Goal: Transaction & Acquisition: Book appointment/travel/reservation

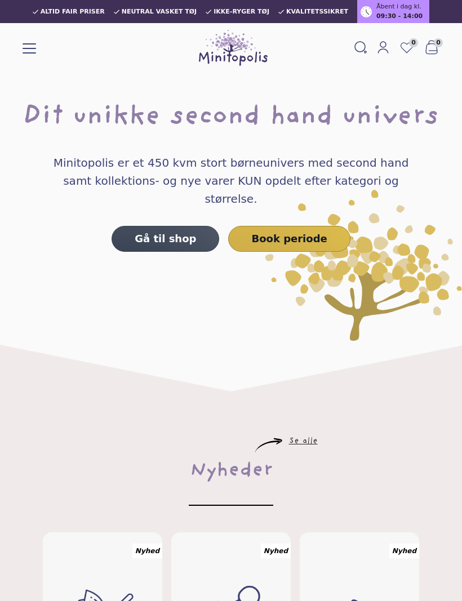
click at [304, 226] on link "Book periode" at bounding box center [289, 239] width 122 height 26
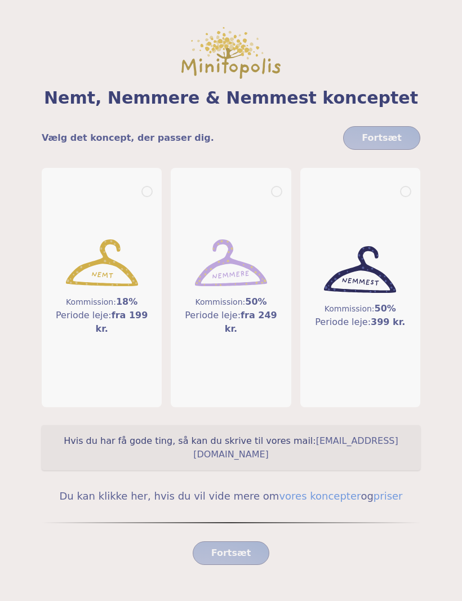
click at [114, 306] on h5 "Kommission: 18%" at bounding box center [102, 302] width 102 height 14
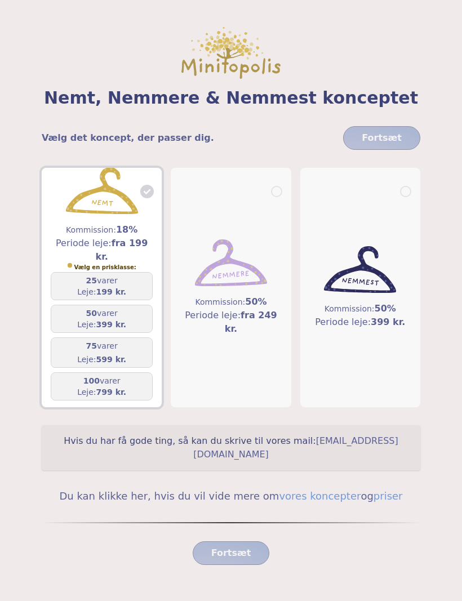
click at [116, 317] on h5 "50 varer" at bounding box center [101, 312] width 49 height 11
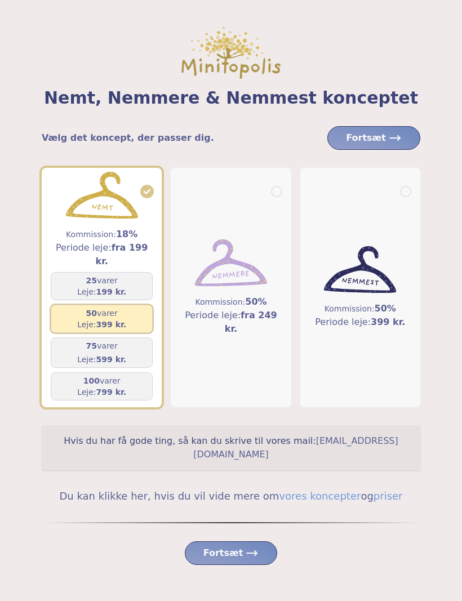
click at [236, 546] on span "Fortsæt" at bounding box center [231, 553] width 56 height 14
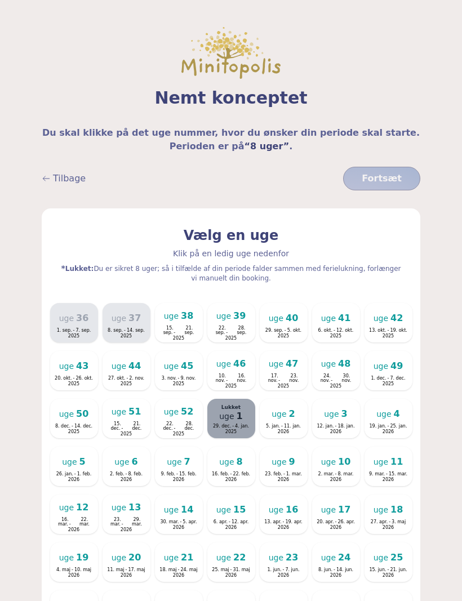
click at [183, 320] on span "38" at bounding box center [187, 315] width 12 height 9
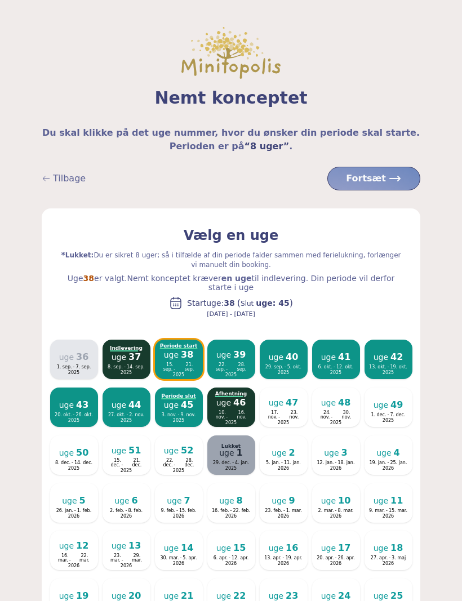
click at [360, 178] on span "Fortsæt" at bounding box center [374, 179] width 56 height 14
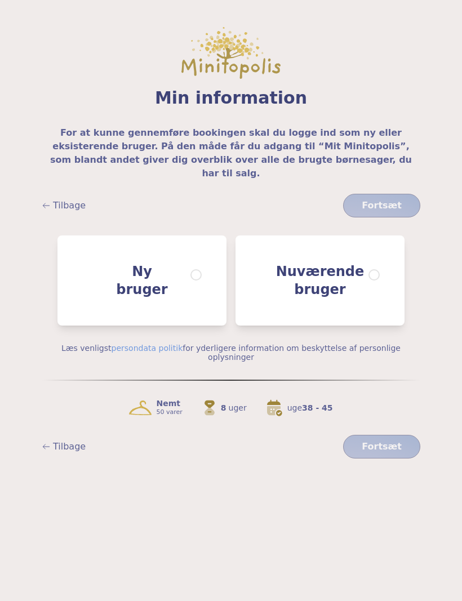
click at [371, 269] on span at bounding box center [373, 274] width 11 height 11
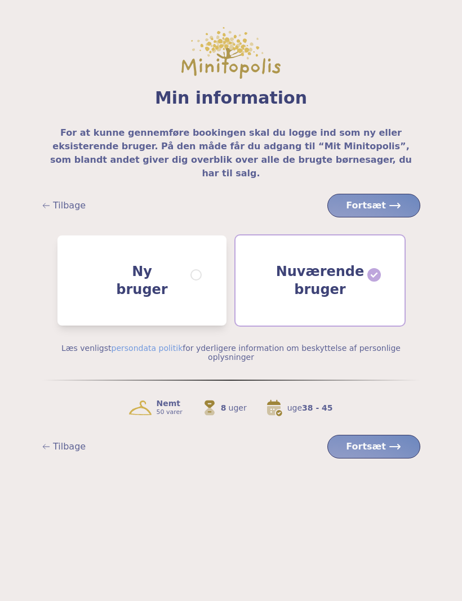
click at [375, 440] on span "Fortsæt" at bounding box center [374, 447] width 56 height 14
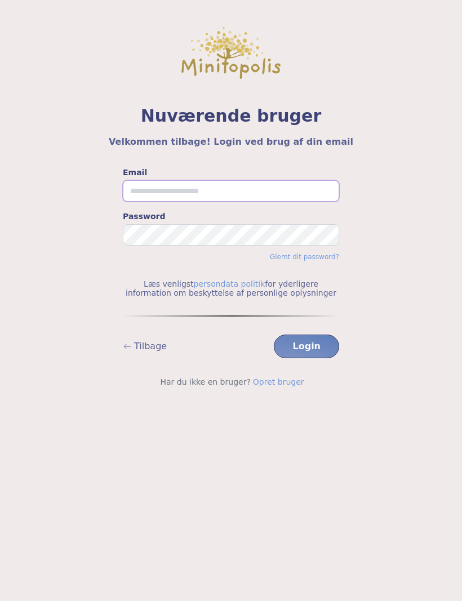
click at [213, 190] on input "Email" at bounding box center [231, 190] width 216 height 21
type input "**********"
click at [308, 346] on button "Login" at bounding box center [306, 346] width 65 height 24
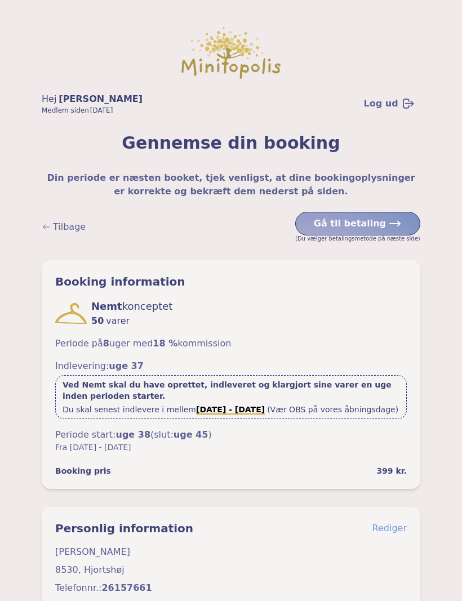
click at [367, 224] on span "Gå til betaling" at bounding box center [349, 224] width 72 height 14
